Goal: Information Seeking & Learning: Learn about a topic

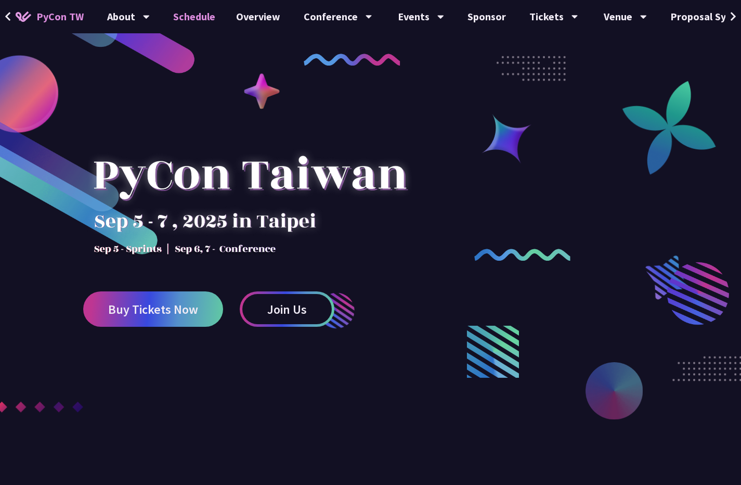
click at [193, 22] on link "Schedule" at bounding box center [194, 16] width 63 height 33
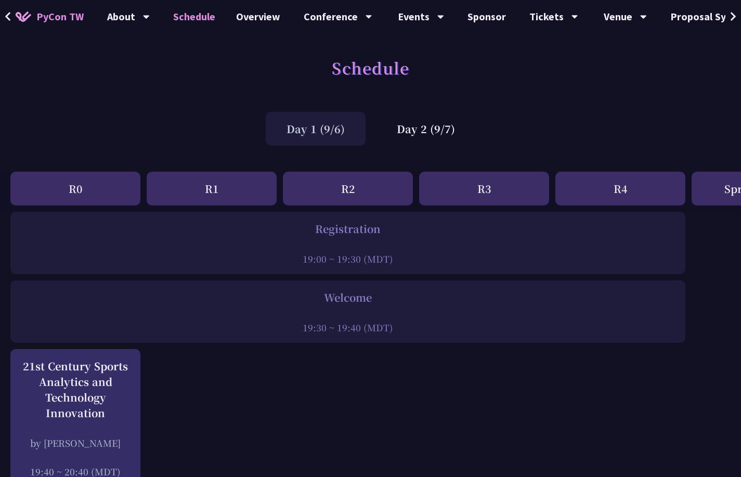
click at [427, 131] on div "Day 2 (9/7)" at bounding box center [426, 129] width 100 height 34
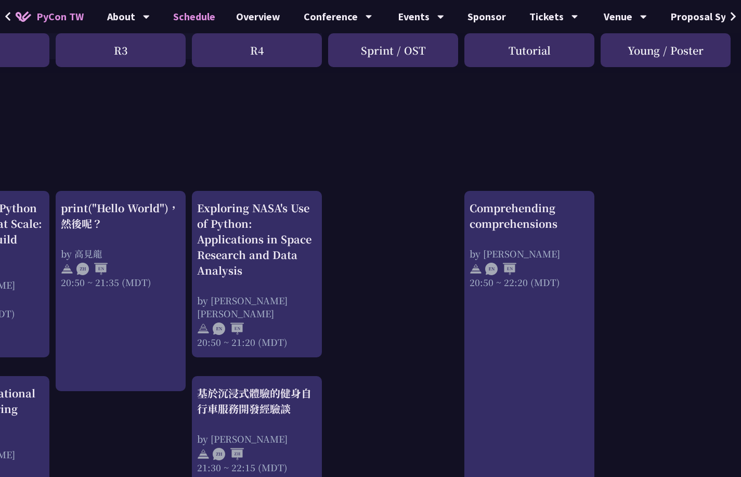
scroll to position [0, 364]
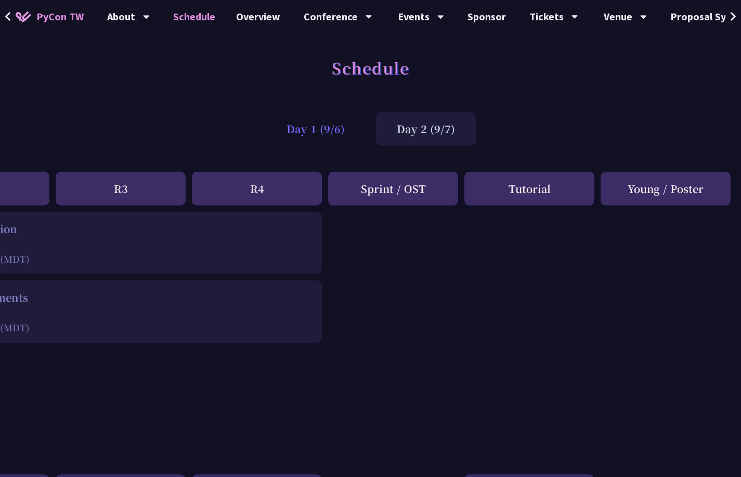
click at [306, 124] on div "Day 1 (9/6)" at bounding box center [316, 129] width 100 height 34
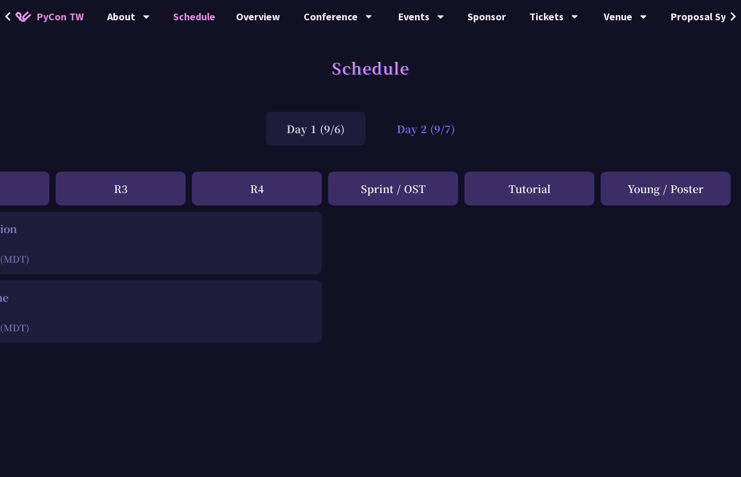
click at [417, 132] on div "Day 2 (9/7)" at bounding box center [426, 129] width 100 height 34
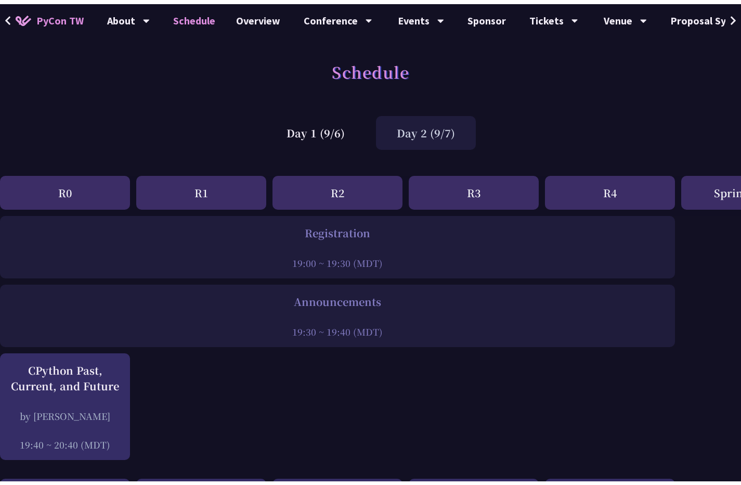
scroll to position [0, 0]
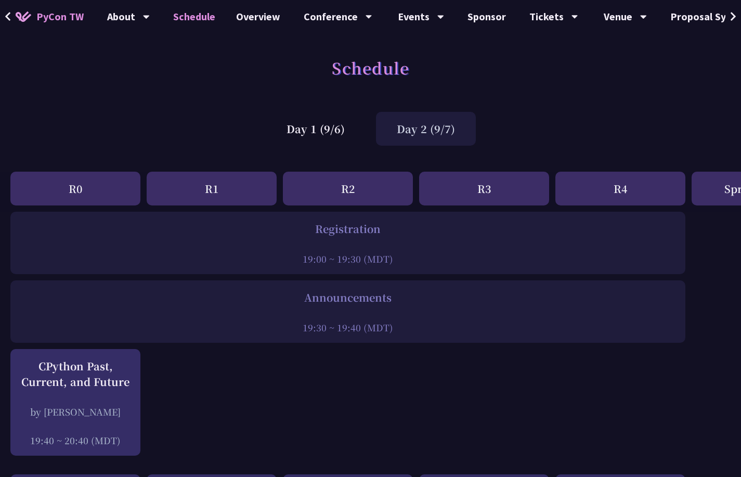
click at [60, 16] on span "PyCon TW" at bounding box center [59, 17] width 47 height 16
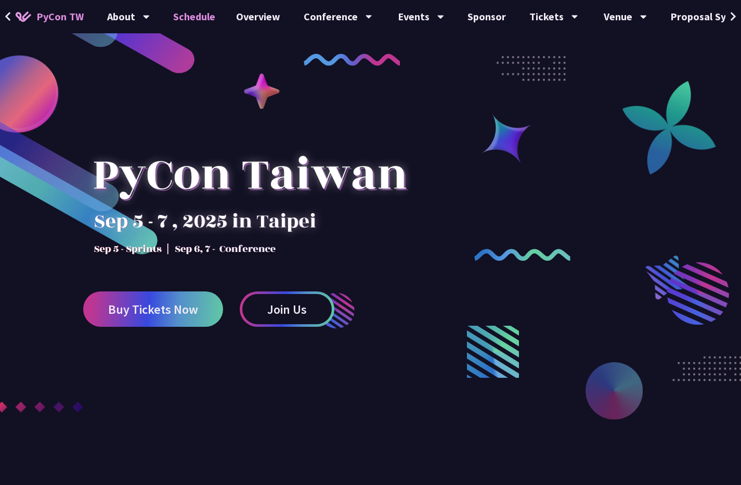
click at [210, 20] on link "Schedule" at bounding box center [194, 16] width 63 height 33
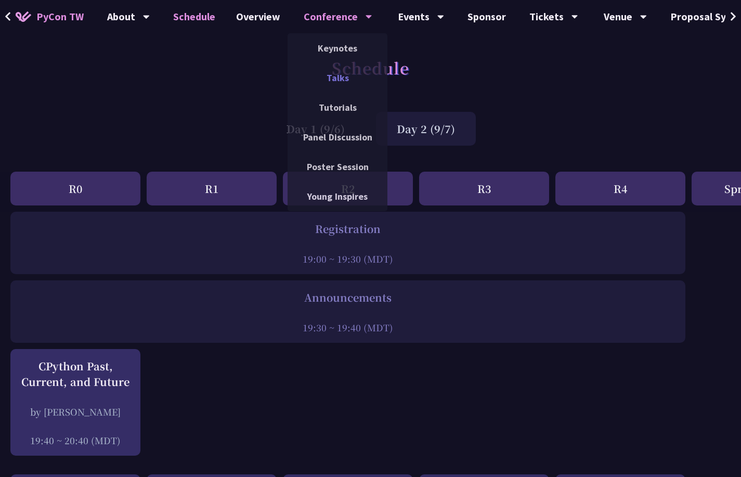
click at [332, 69] on link "Talks" at bounding box center [338, 78] width 100 height 24
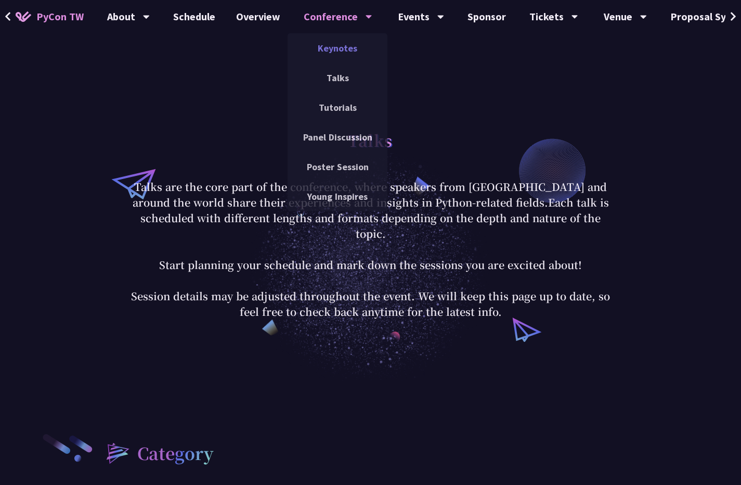
click at [335, 53] on link "Keynotes" at bounding box center [338, 48] width 100 height 24
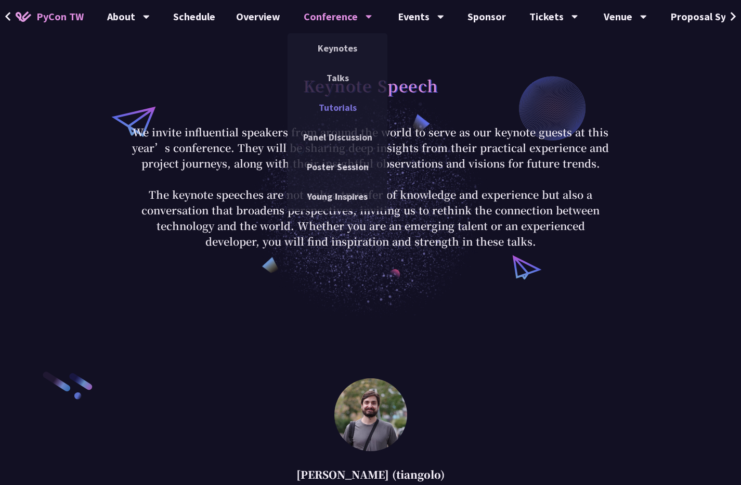
click at [331, 110] on link "Tutorials" at bounding box center [338, 107] width 100 height 24
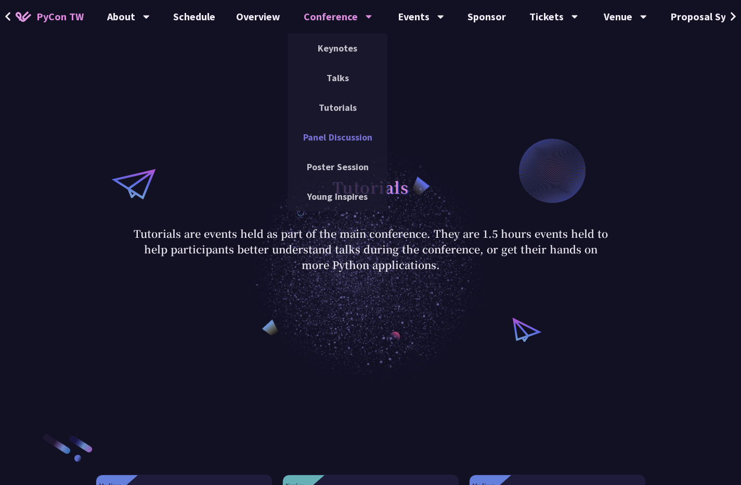
click at [340, 142] on link "Panel Discussion" at bounding box center [338, 137] width 100 height 24
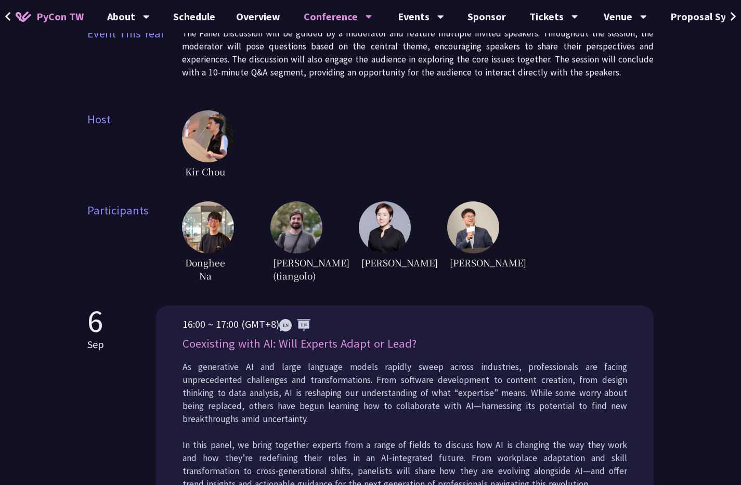
scroll to position [149, 0]
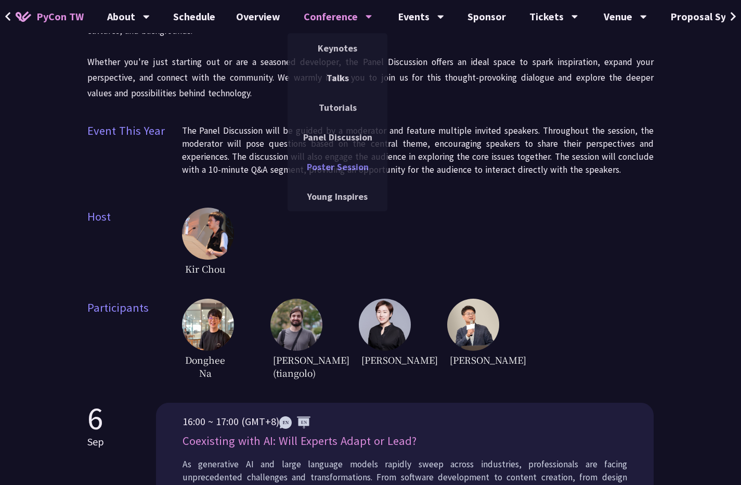
click at [327, 171] on link "Poster Session" at bounding box center [338, 167] width 100 height 24
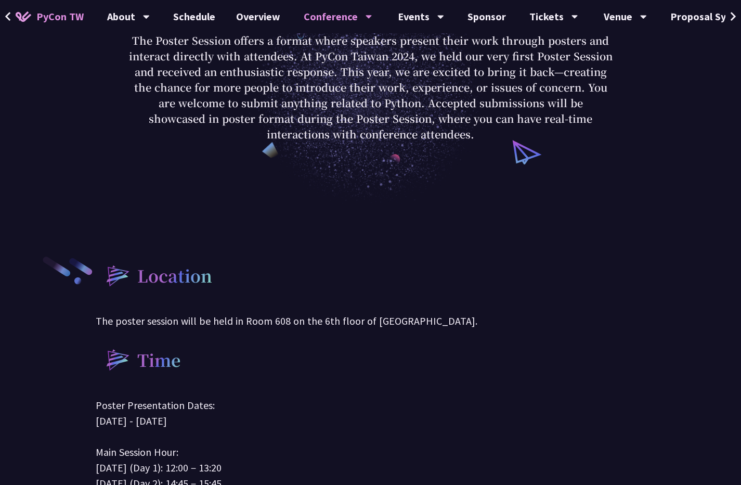
scroll to position [178, 0]
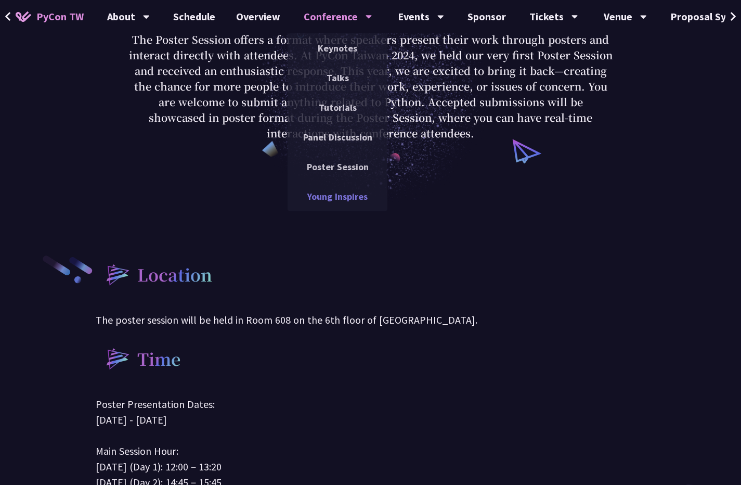
click at [343, 199] on link "Young Inspires" at bounding box center [338, 196] width 100 height 24
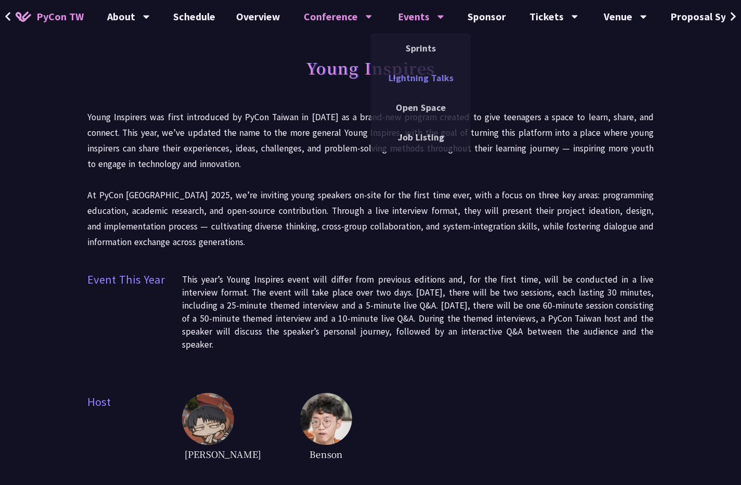
click at [435, 74] on link "Lightning Talks" at bounding box center [421, 78] width 100 height 24
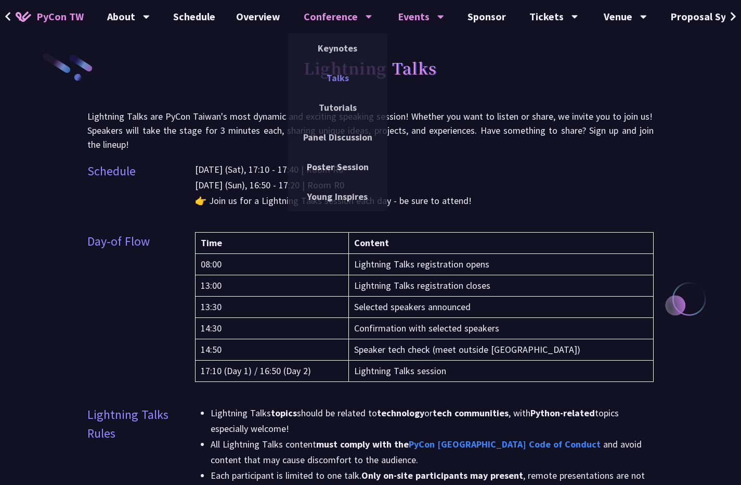
click at [330, 73] on link "Talks" at bounding box center [338, 78] width 100 height 24
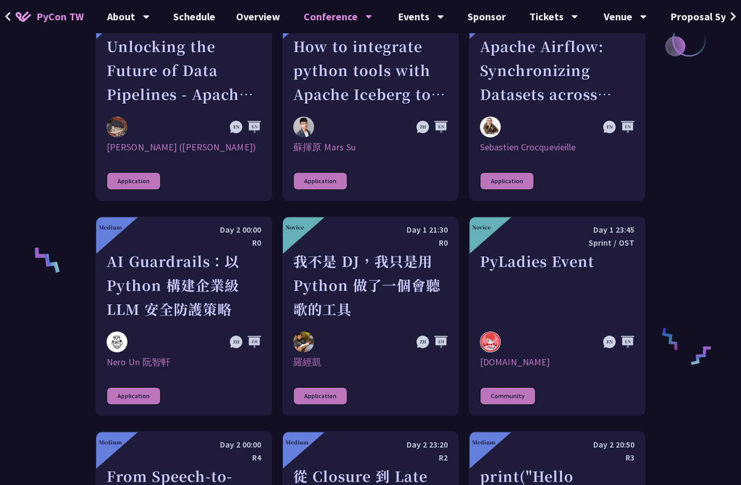
scroll to position [325, 0]
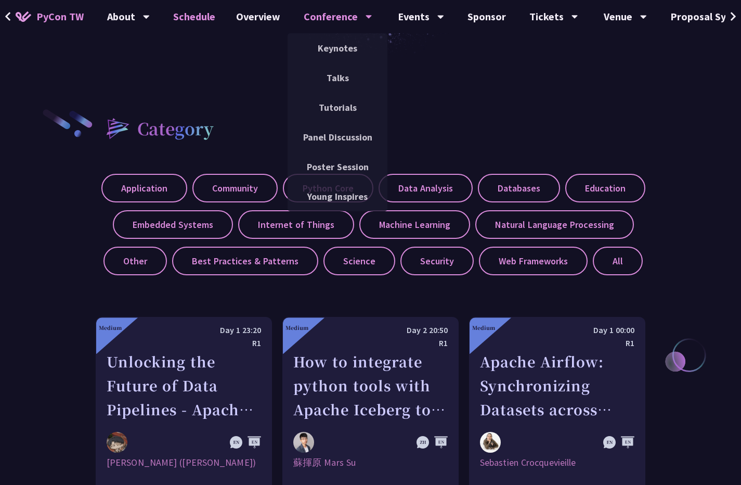
click at [194, 17] on link "Schedule" at bounding box center [194, 16] width 63 height 33
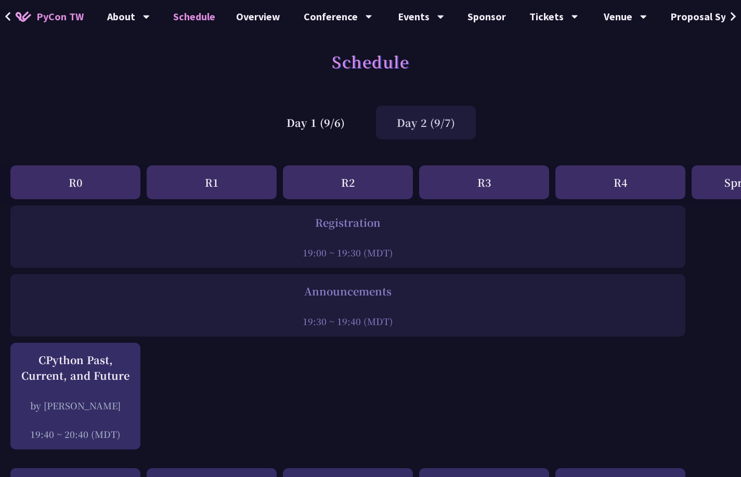
scroll to position [14, 0]
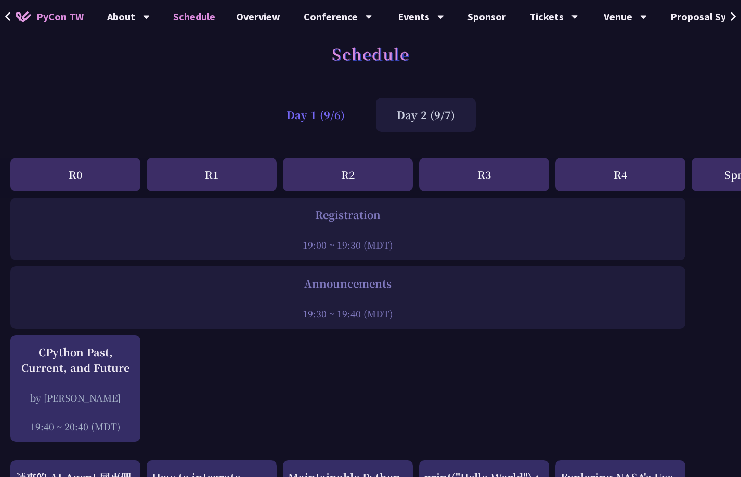
click at [315, 118] on div "Day 1 (9/6)" at bounding box center [316, 115] width 100 height 34
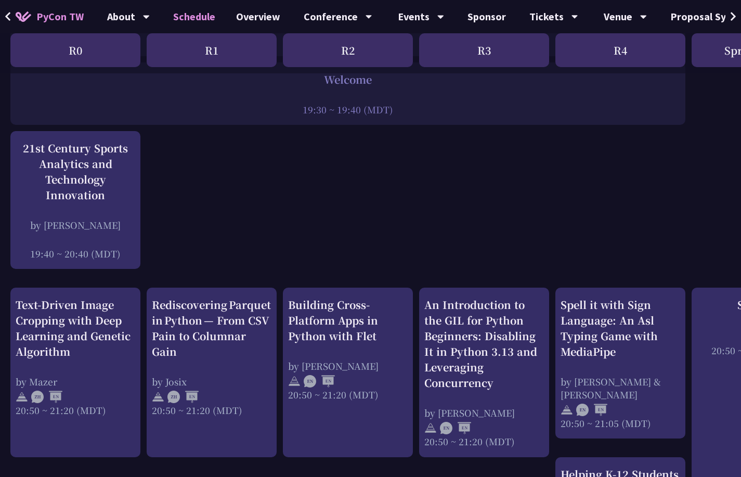
scroll to position [0, 0]
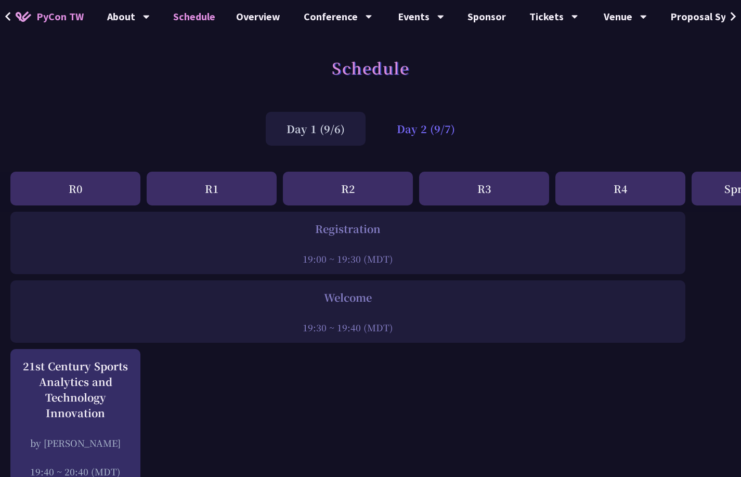
click at [427, 133] on div "Day 2 (9/7)" at bounding box center [426, 129] width 100 height 34
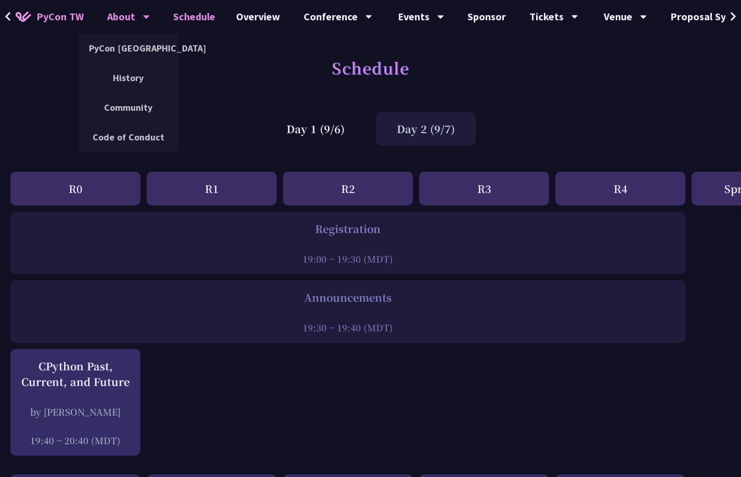
click at [119, 13] on div "About" at bounding box center [128, 16] width 43 height 33
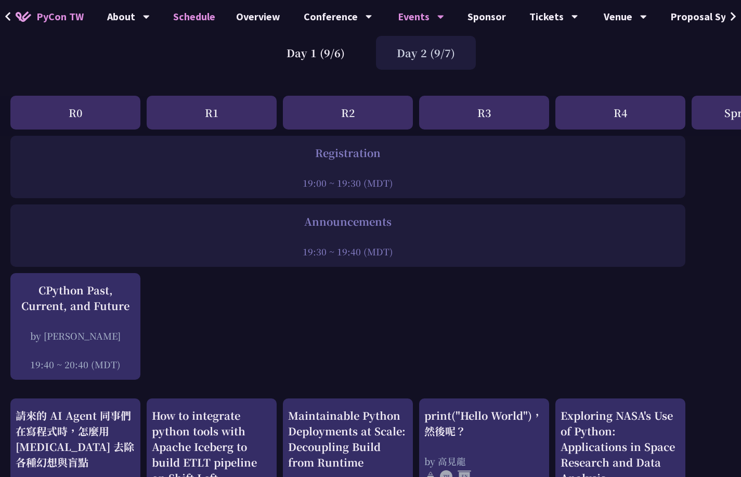
scroll to position [795, 0]
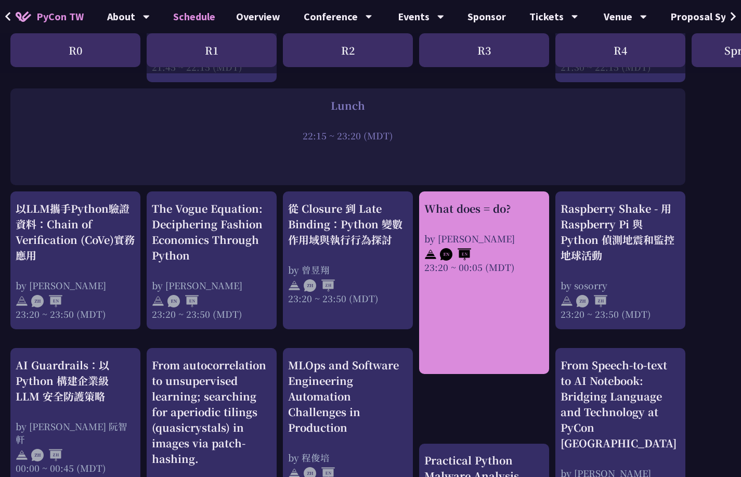
click at [454, 242] on div "by Reuven M. Lerner" at bounding box center [485, 238] width 120 height 13
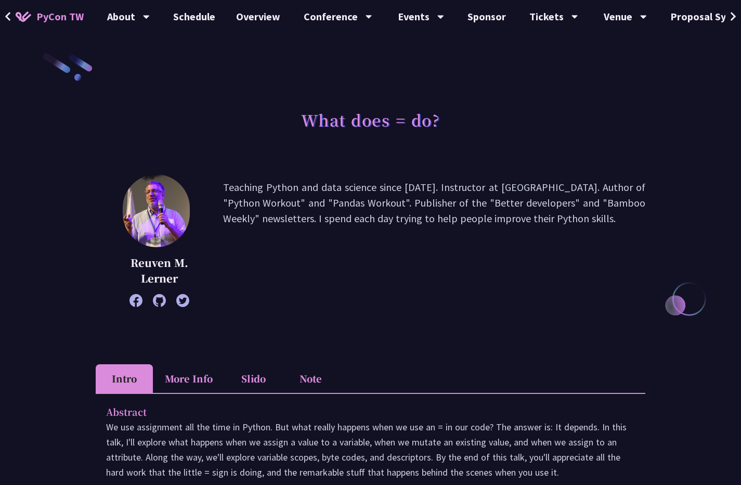
click at [153, 224] on img at bounding box center [156, 210] width 67 height 73
click at [159, 204] on img at bounding box center [156, 210] width 67 height 73
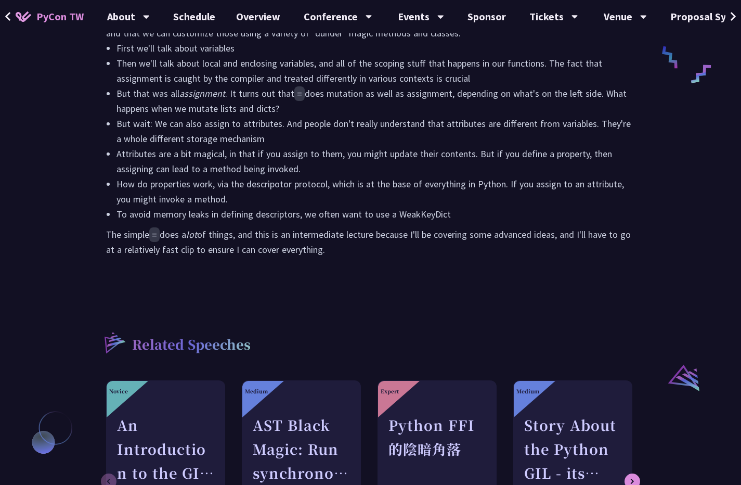
scroll to position [288, 0]
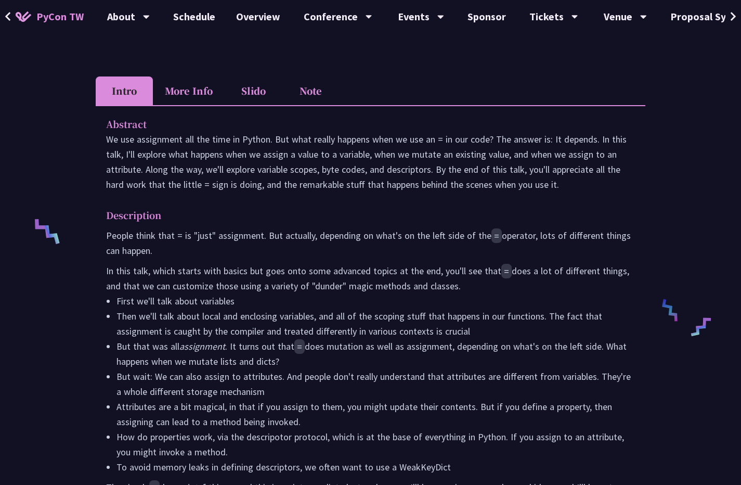
click at [218, 90] on li "More Info" at bounding box center [189, 90] width 72 height 29
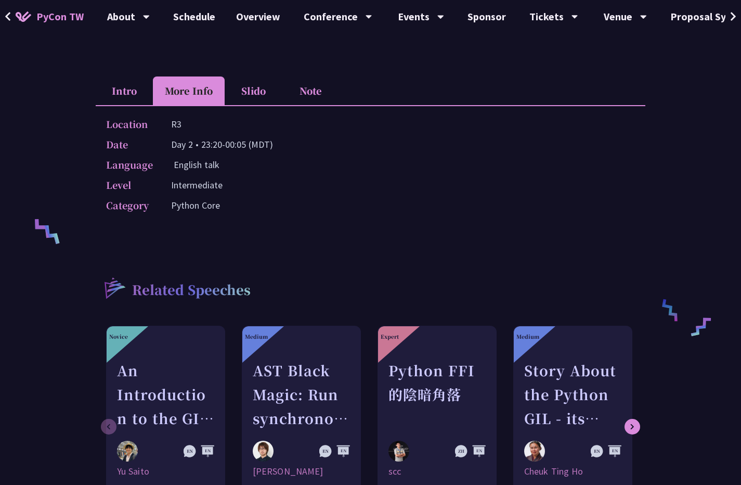
click at [196, 210] on p "Python Core" at bounding box center [195, 205] width 49 height 15
click at [255, 98] on li "Slido" at bounding box center [253, 90] width 57 height 29
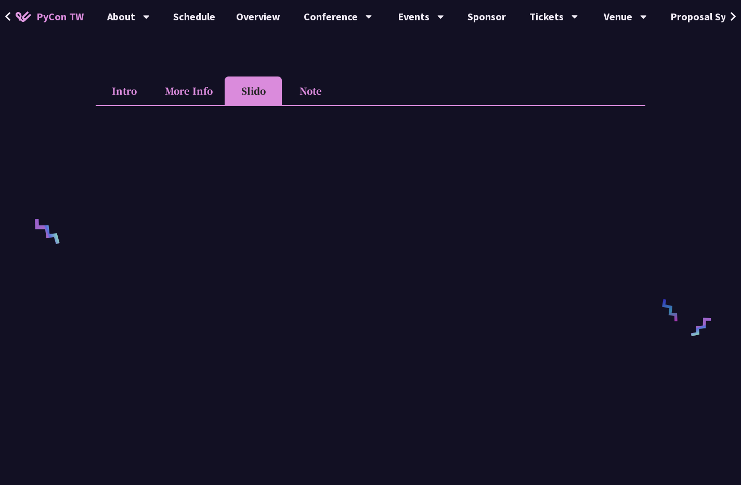
click at [303, 93] on li "Note" at bounding box center [310, 90] width 57 height 29
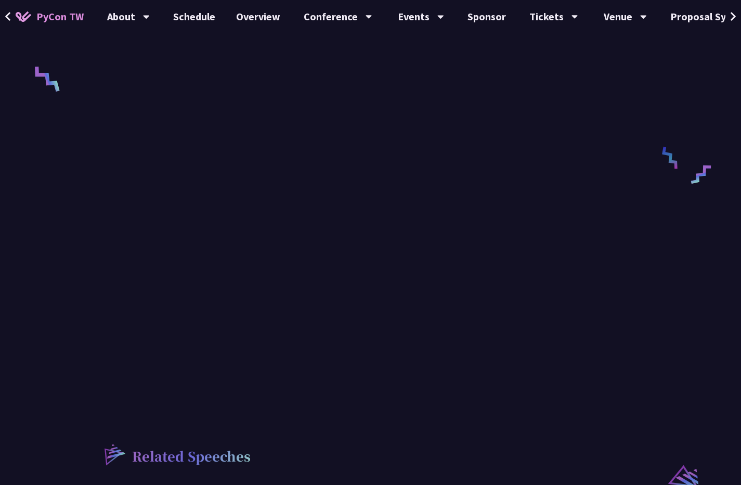
scroll to position [0, 0]
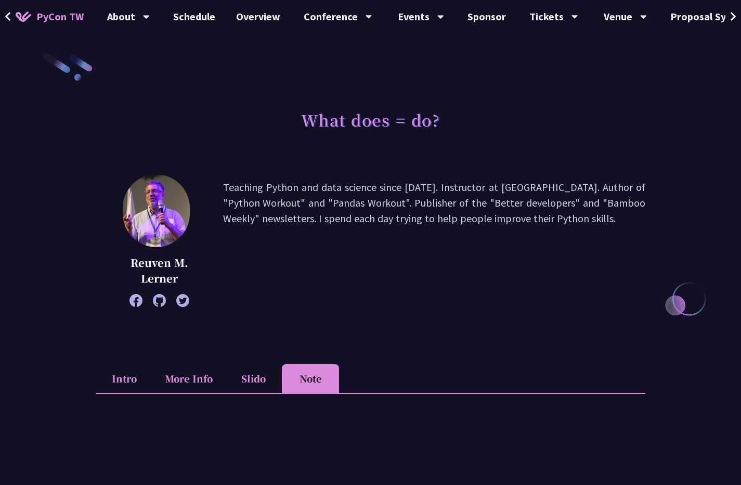
click at [158, 261] on p "Reuven M. Lerner" at bounding box center [159, 270] width 75 height 31
click at [120, 379] on li "Intro" at bounding box center [124, 378] width 57 height 29
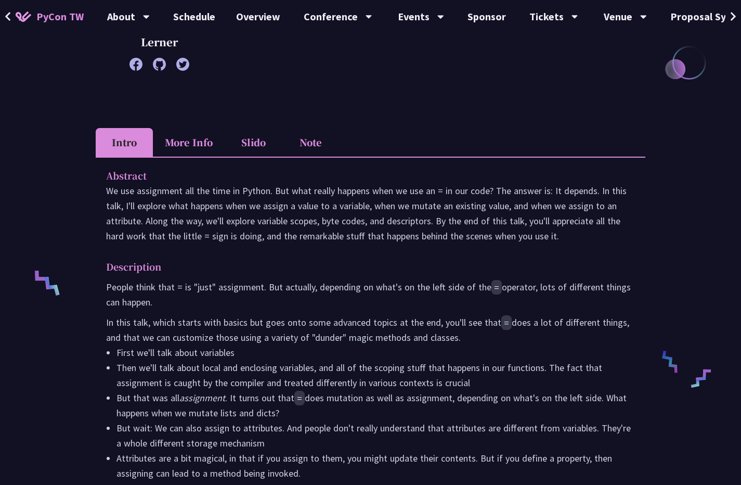
scroll to position [234, 0]
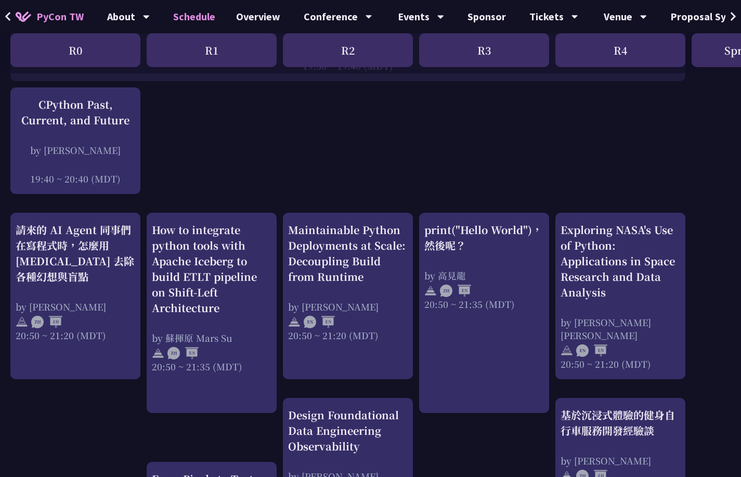
scroll to position [193, 0]
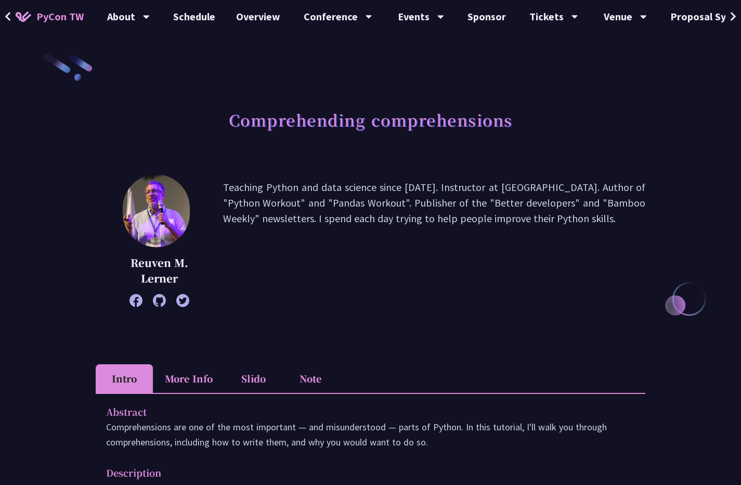
scroll to position [212, 0]
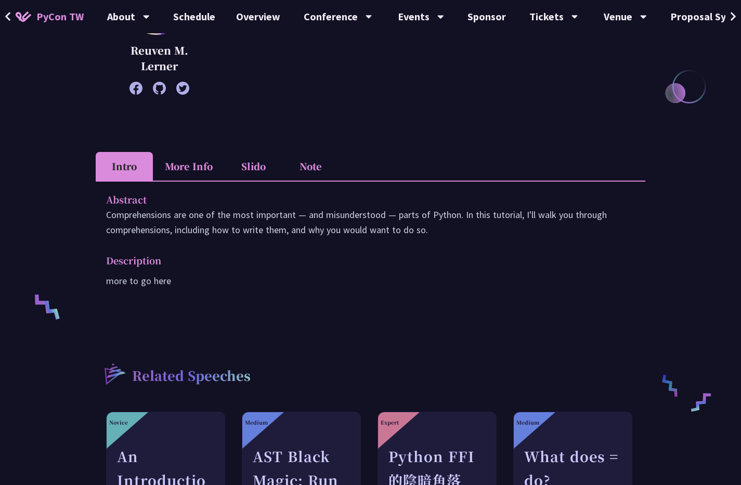
click at [178, 161] on li "More Info" at bounding box center [189, 166] width 72 height 29
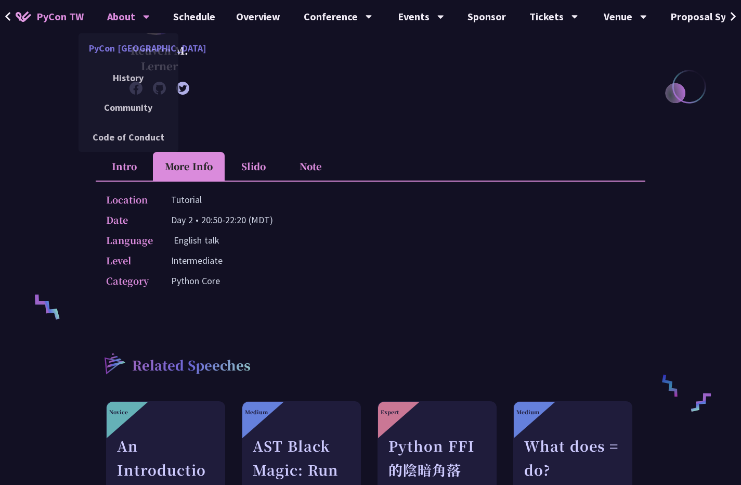
click at [116, 46] on link "PyCon [GEOGRAPHIC_DATA]" at bounding box center [129, 48] width 100 height 24
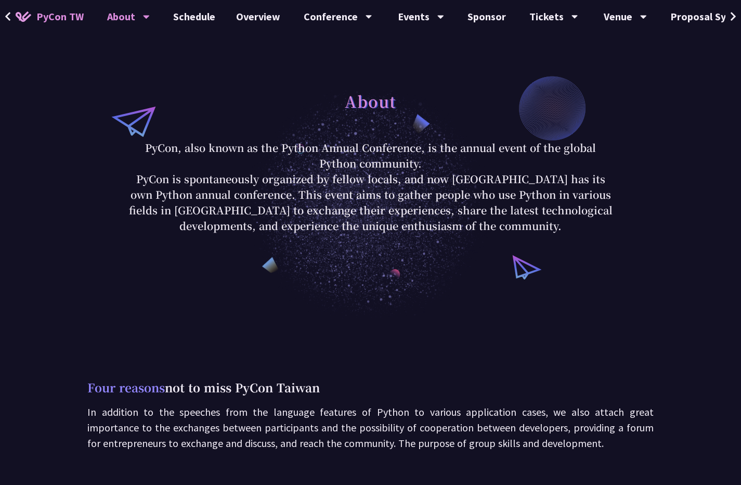
click at [49, 22] on span "PyCon TW" at bounding box center [59, 17] width 47 height 16
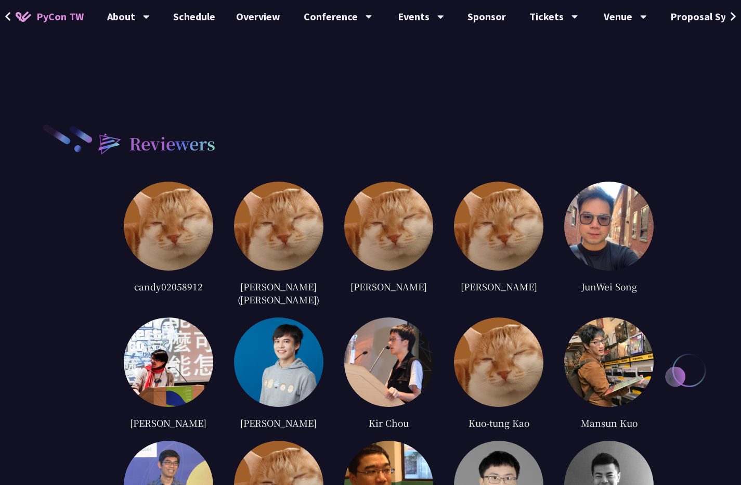
scroll to position [2059, 0]
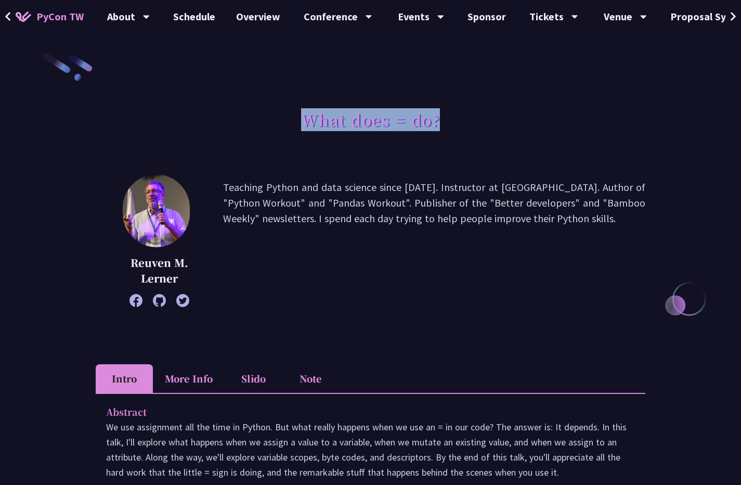
drag, startPoint x: 301, startPoint y: 122, endPoint x: 438, endPoint y: 125, distance: 136.9
click at [438, 125] on h1 "What does = do?" at bounding box center [370, 119] width 139 height 31
copy h1 "What does = do?"
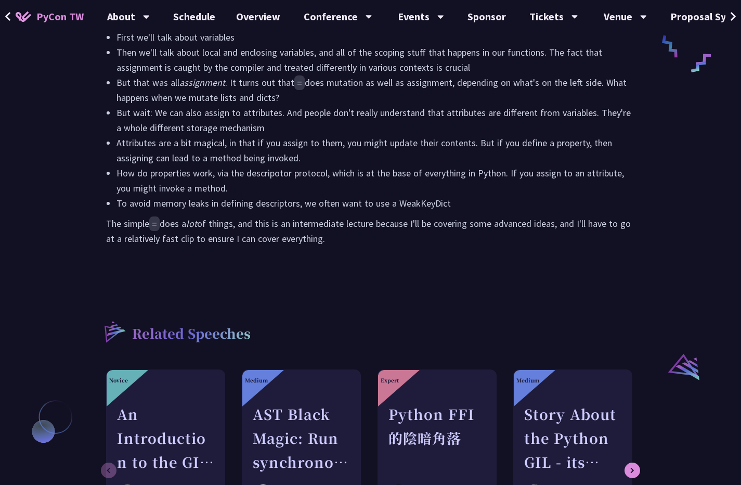
scroll to position [331, 0]
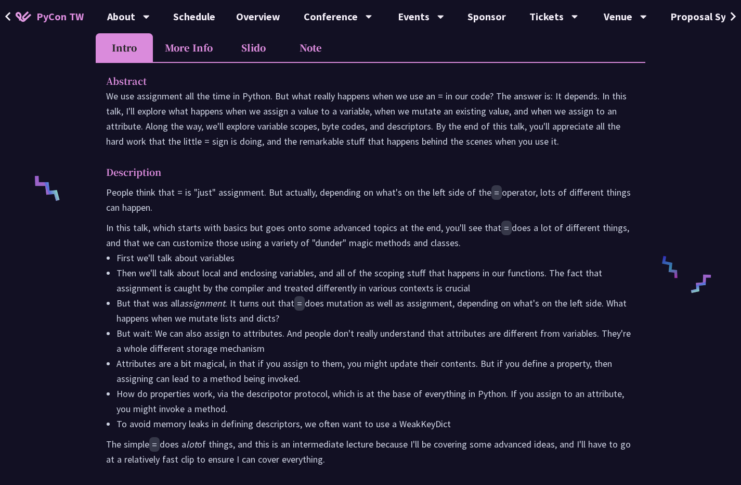
click at [198, 42] on li "More Info" at bounding box center [189, 47] width 72 height 29
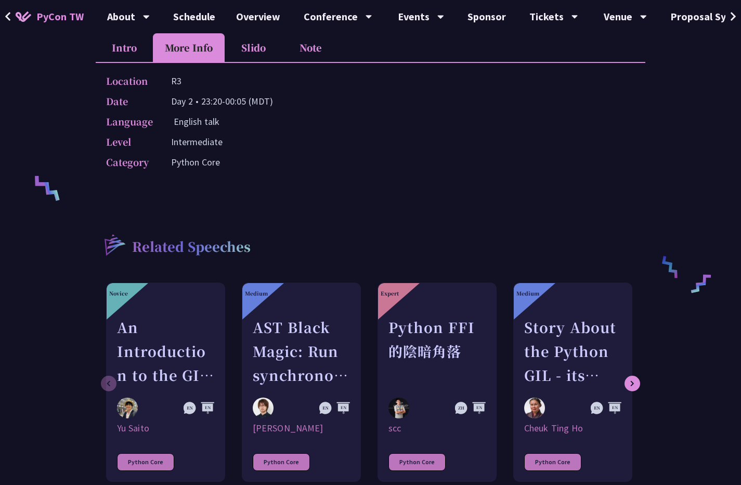
click at [124, 50] on li "Intro" at bounding box center [124, 47] width 57 height 29
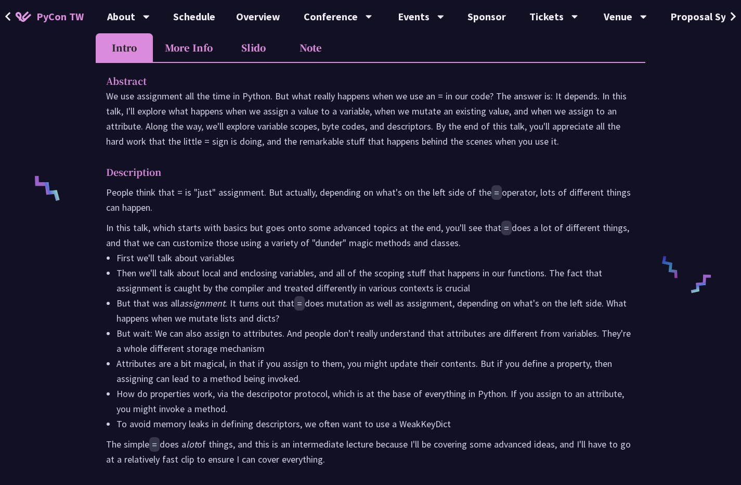
click at [175, 47] on li "More Info" at bounding box center [189, 47] width 72 height 29
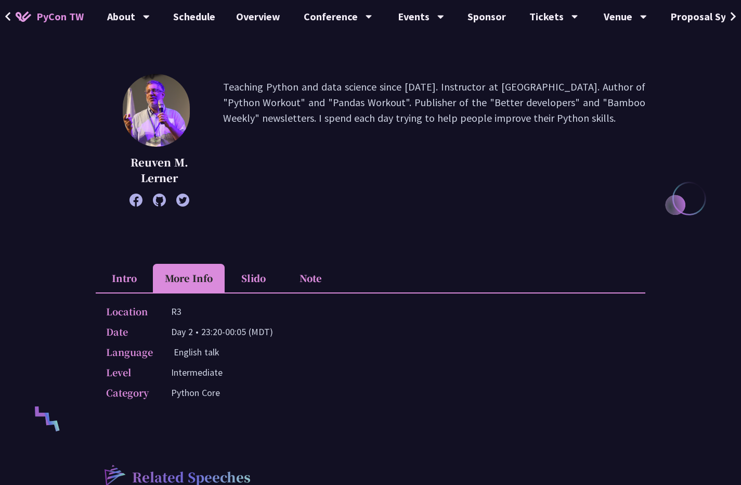
scroll to position [0, 0]
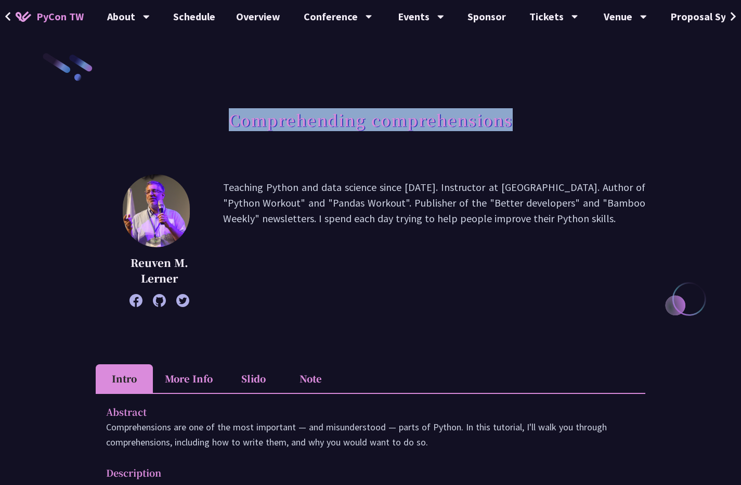
drag, startPoint x: 510, startPoint y: 124, endPoint x: 224, endPoint y: 122, distance: 286.2
click at [224, 122] on div "Comprehending comprehensions" at bounding box center [371, 131] width 550 height 55
copy h1 "Comprehending comprehensions"
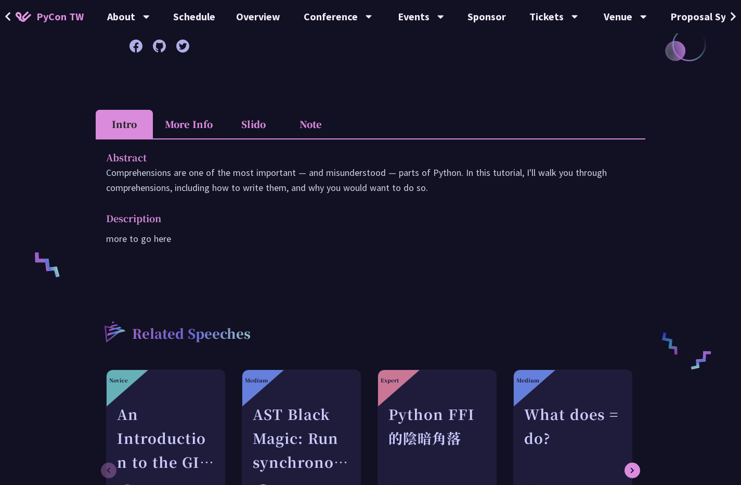
scroll to position [262, 0]
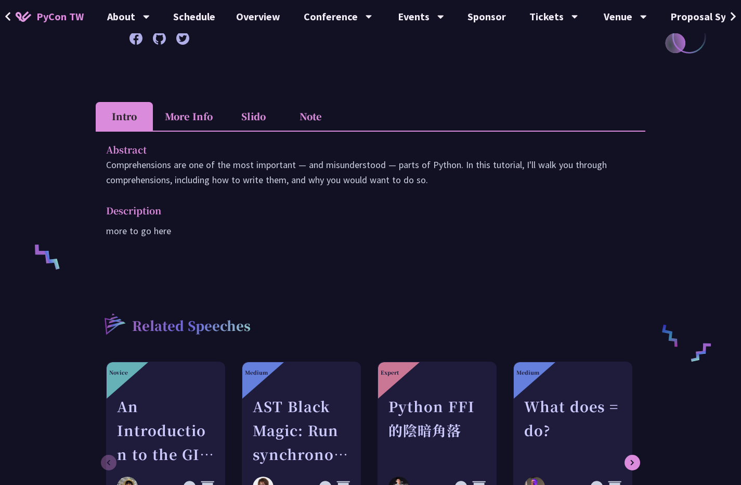
click at [194, 113] on li "More Info" at bounding box center [189, 116] width 72 height 29
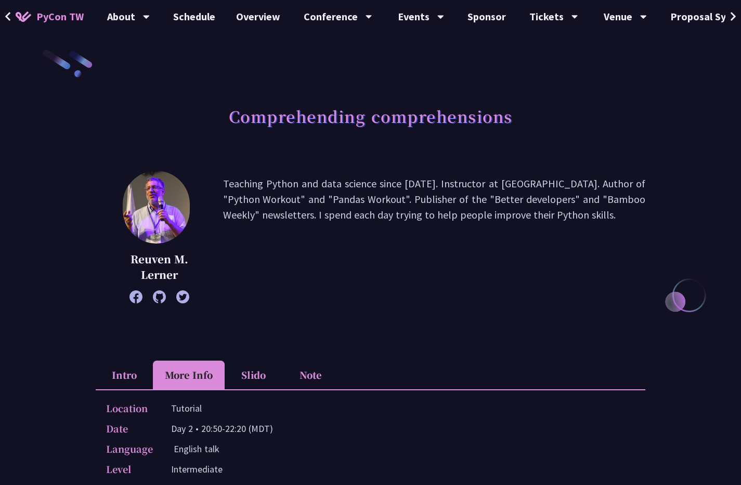
scroll to position [0, 0]
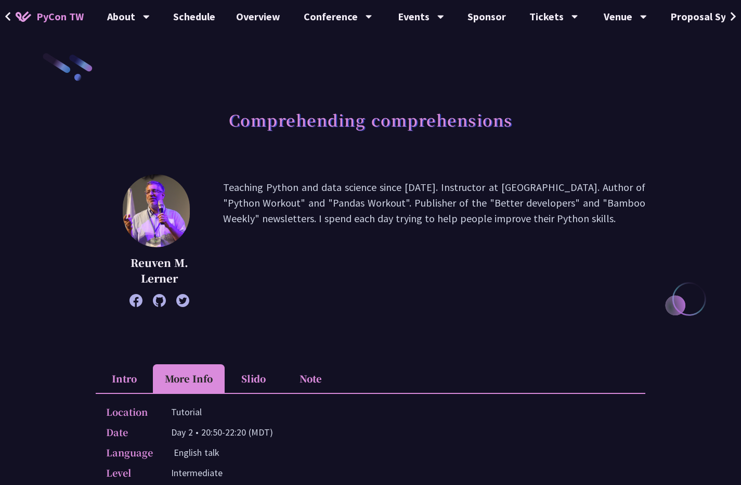
click at [115, 381] on li "Intro" at bounding box center [124, 378] width 57 height 29
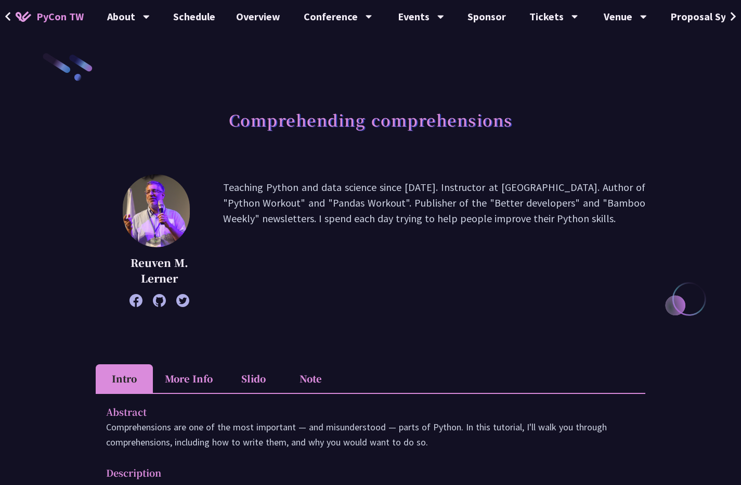
click at [178, 381] on li "More Info" at bounding box center [189, 378] width 72 height 29
